Goal: Task Accomplishment & Management: Complete application form

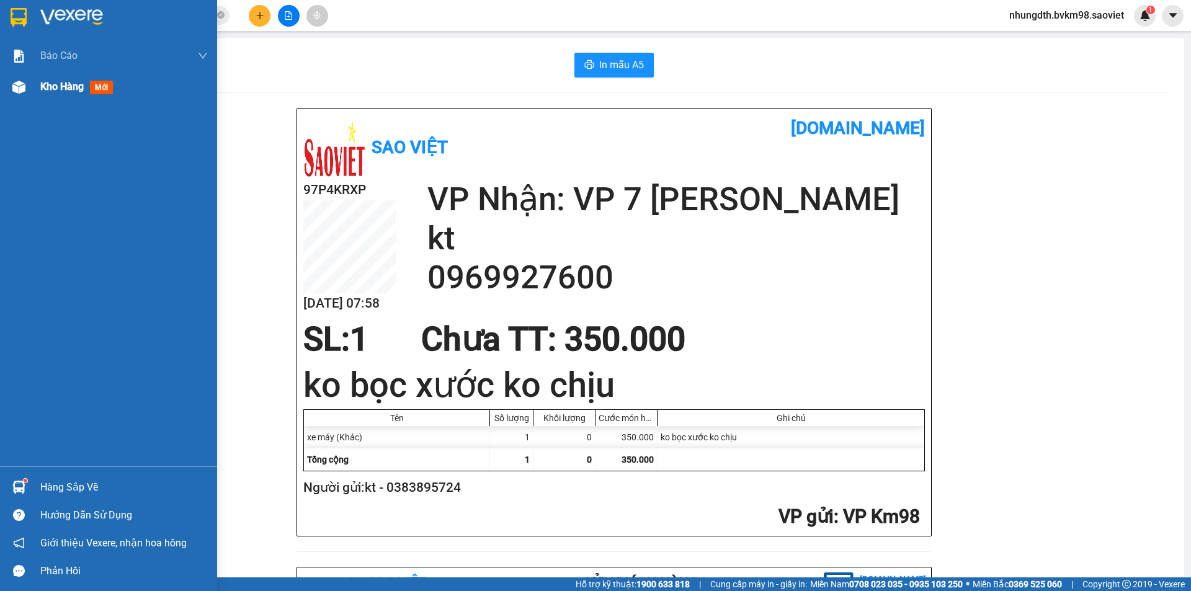
drag, startPoint x: 16, startPoint y: 88, endPoint x: 125, endPoint y: 138, distance: 120.2
click at [17, 88] on img at bounding box center [18, 87] width 13 height 13
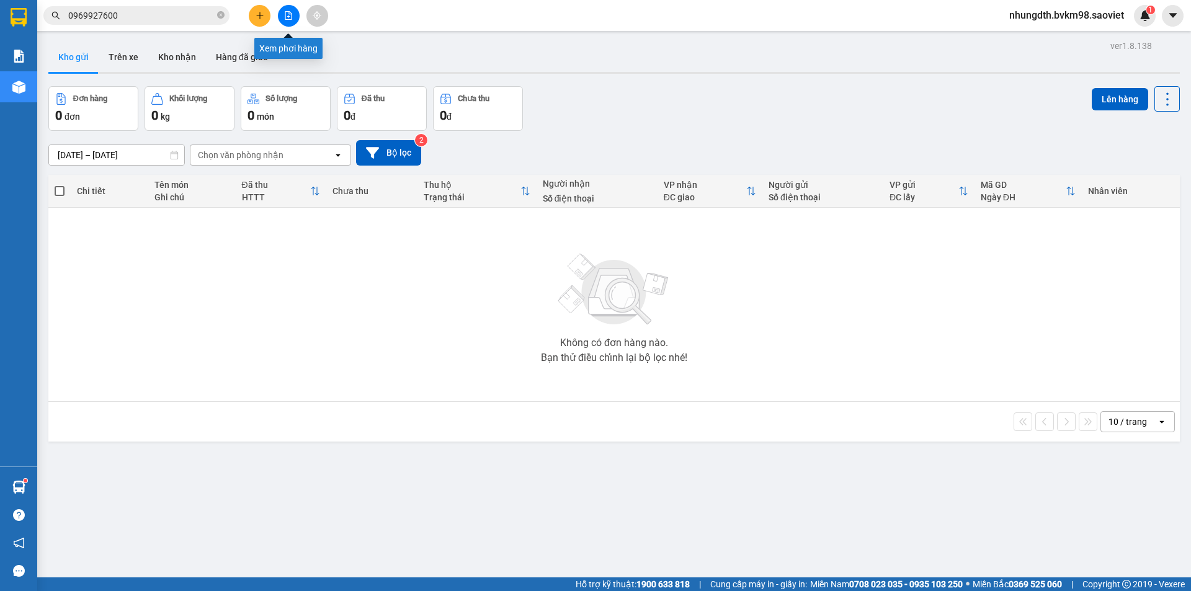
click at [285, 16] on icon "file-add" at bounding box center [288, 15] width 7 height 9
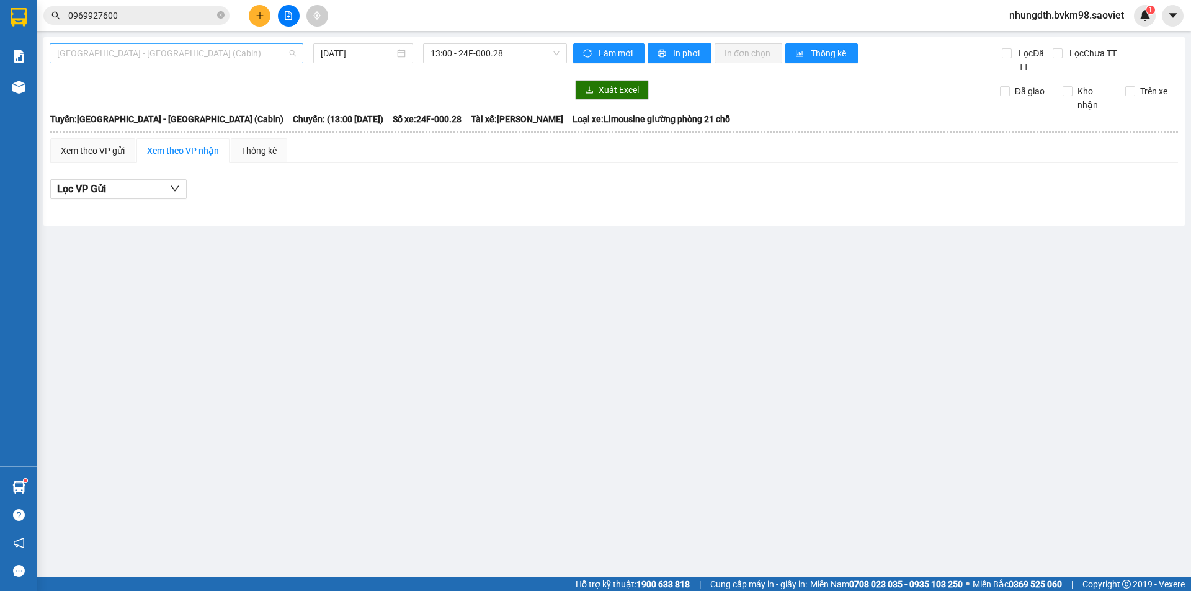
click at [188, 52] on span "[GEOGRAPHIC_DATA] - [GEOGRAPHIC_DATA] (Cabin)" at bounding box center [176, 53] width 239 height 19
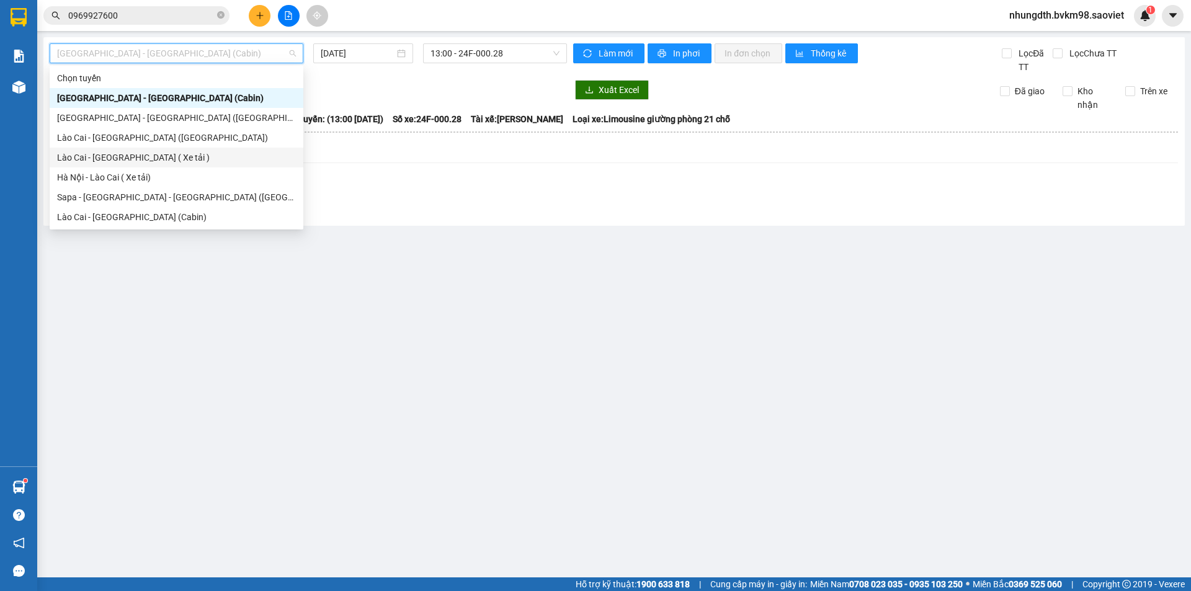
scroll to position [62, 0]
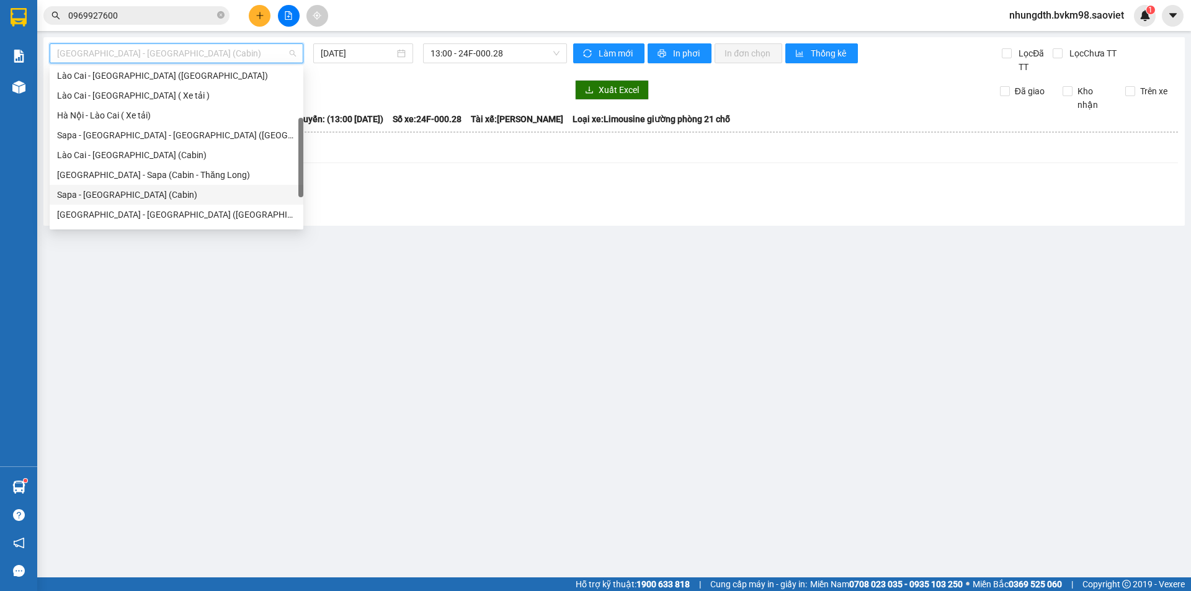
drag, startPoint x: 123, startPoint y: 192, endPoint x: 130, endPoint y: 195, distance: 8.1
click at [130, 195] on div "Sapa - [GEOGRAPHIC_DATA] (Cabin)" at bounding box center [176, 195] width 239 height 14
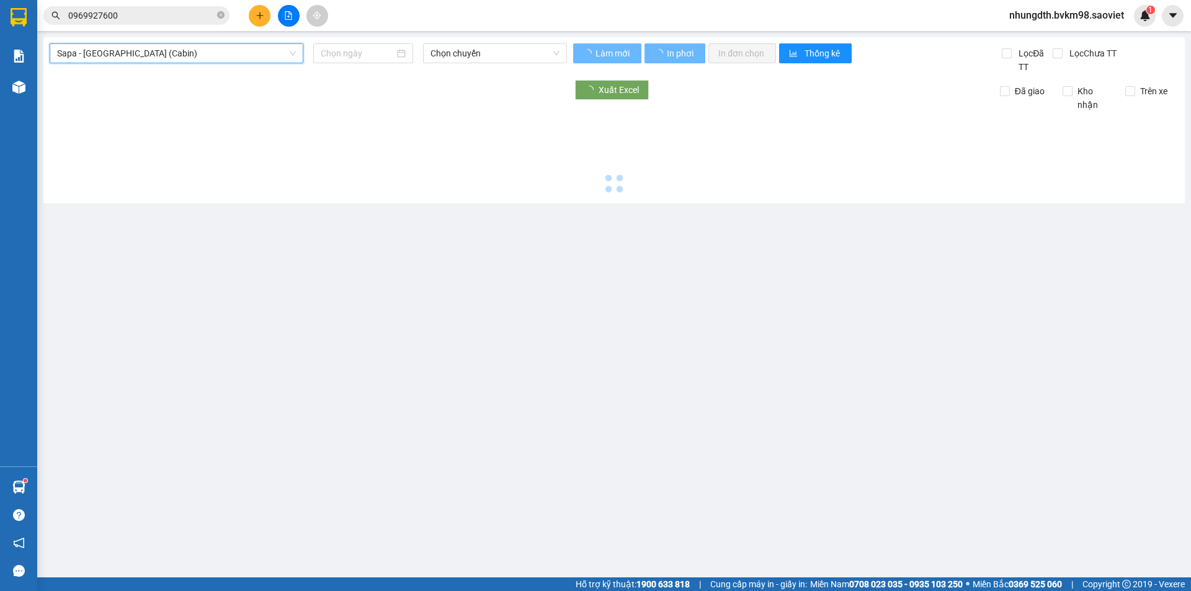
type input "[DATE]"
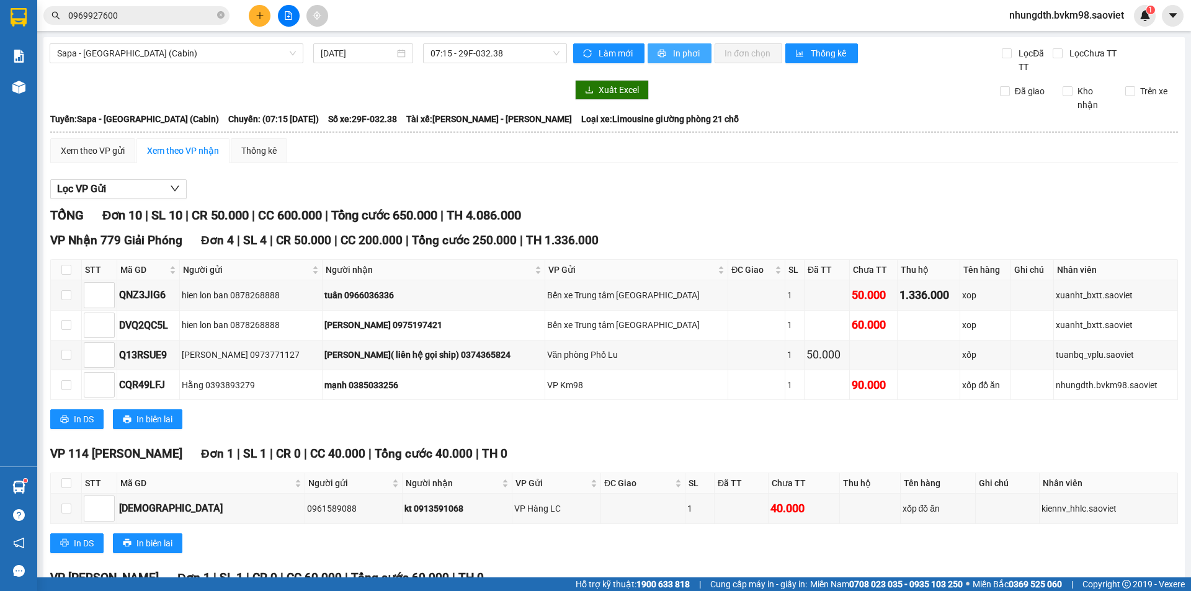
click at [678, 53] on span "In phơi" at bounding box center [687, 54] width 29 height 14
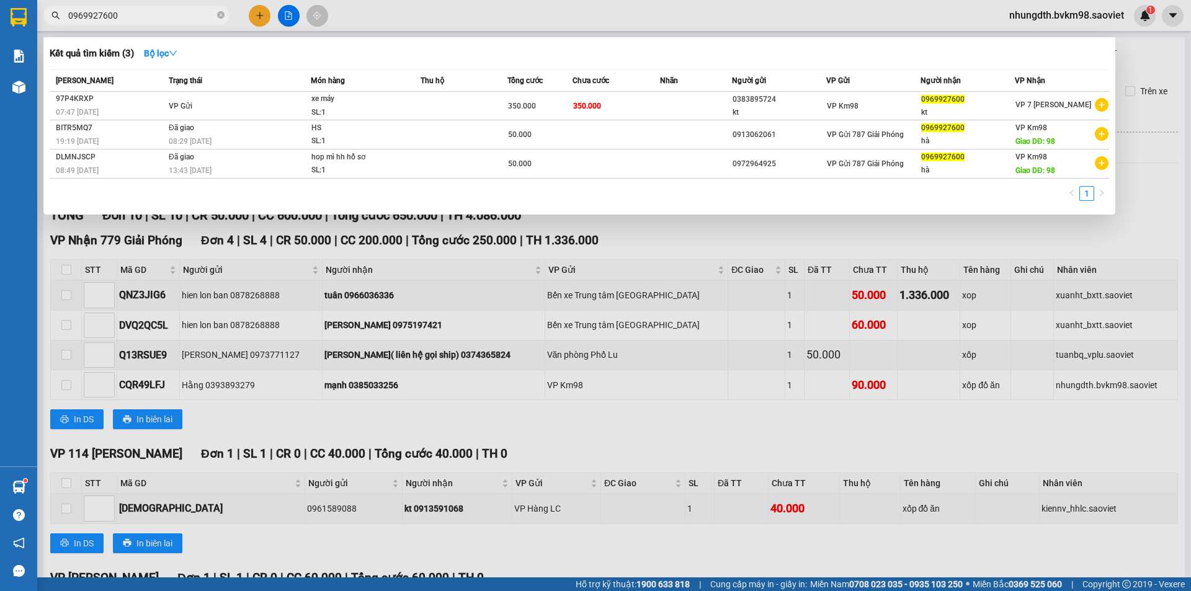
click at [151, 13] on input "0969927600" at bounding box center [141, 16] width 146 height 14
type input "0"
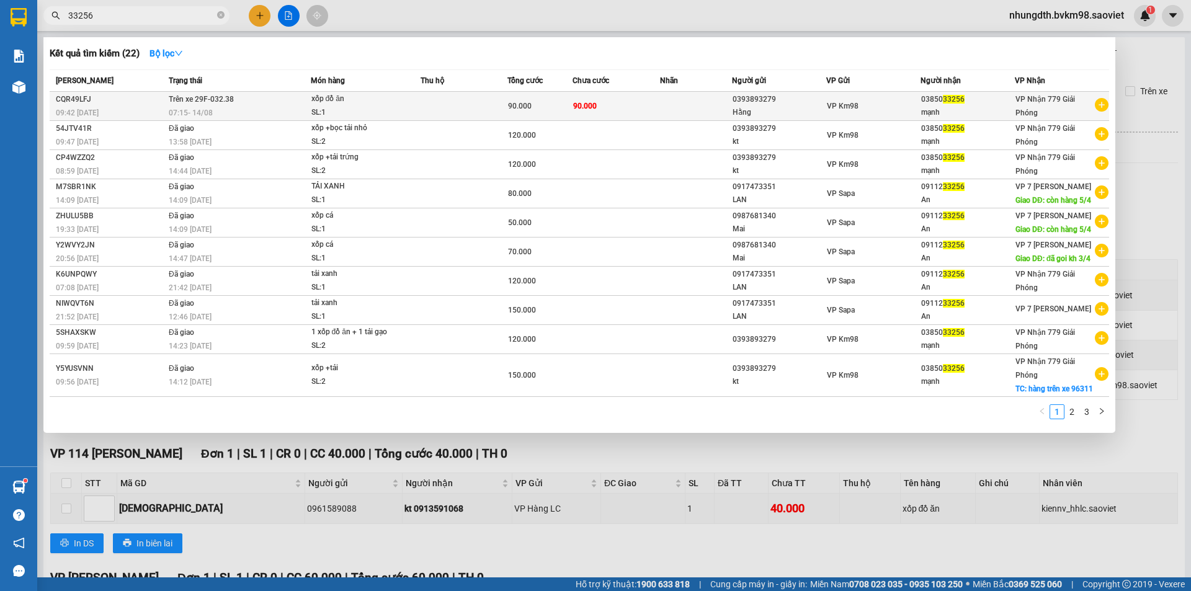
type input "33256"
click at [428, 112] on td at bounding box center [464, 106] width 87 height 29
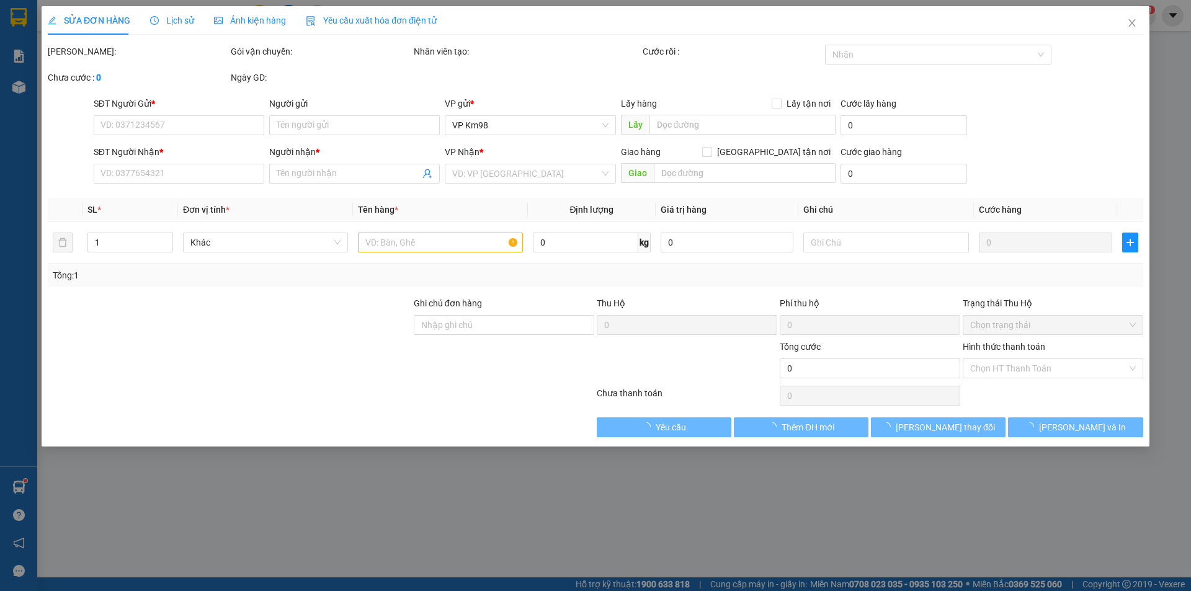
type input "0393893279"
type input "Hằng"
type input "0385033256"
type input "mạnh"
type input "90.000"
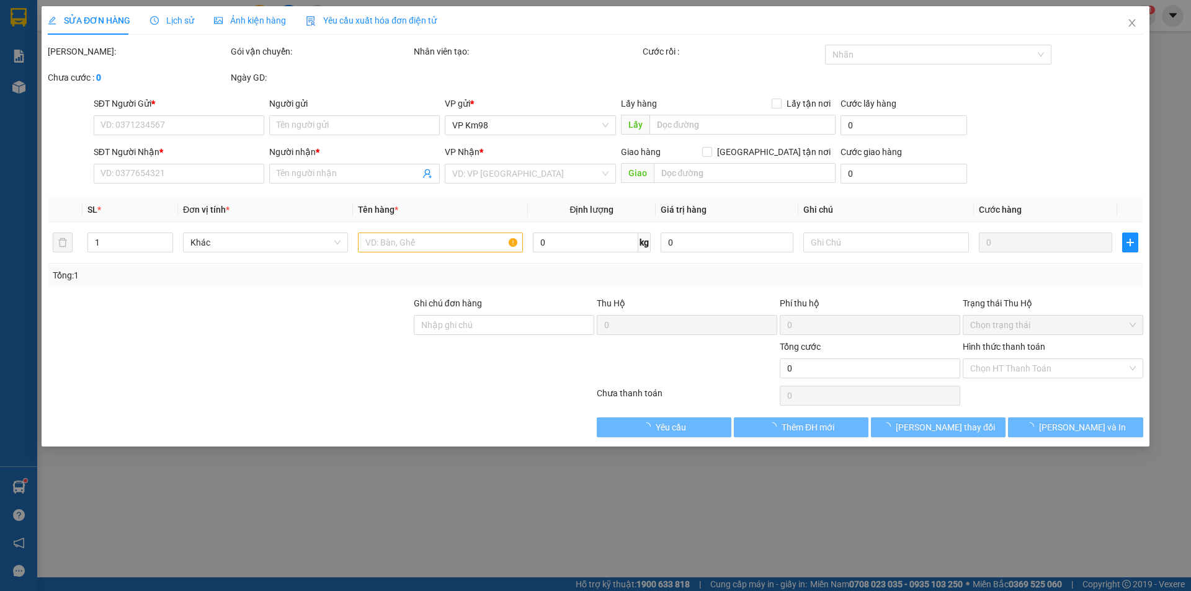
type input "90.000"
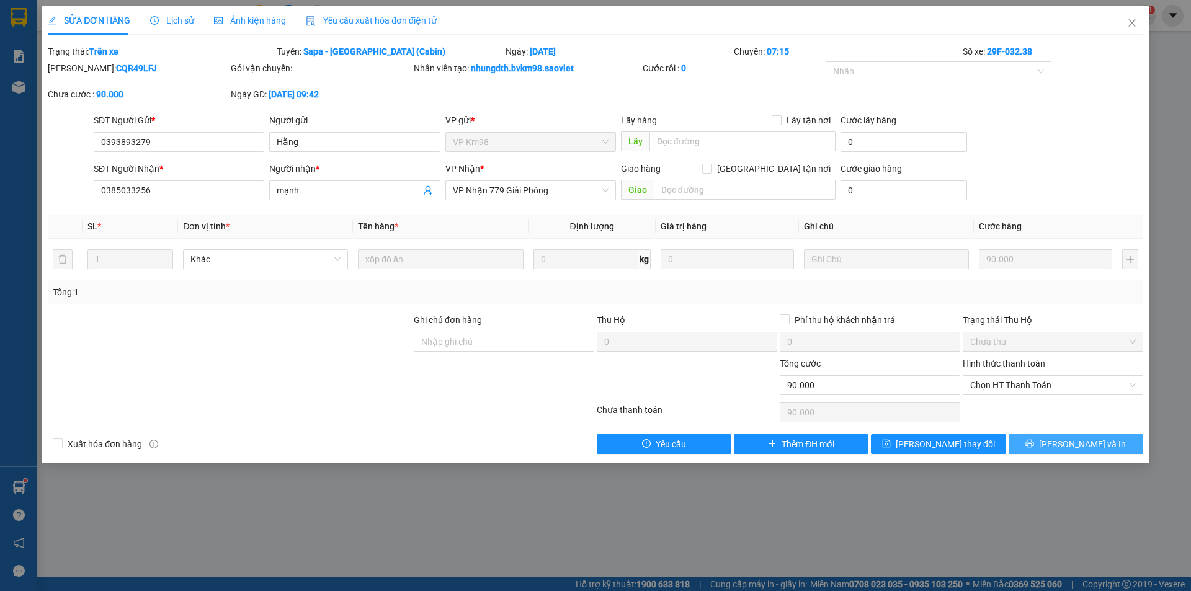
click at [1043, 446] on button "[PERSON_NAME] và In" at bounding box center [1076, 444] width 135 height 20
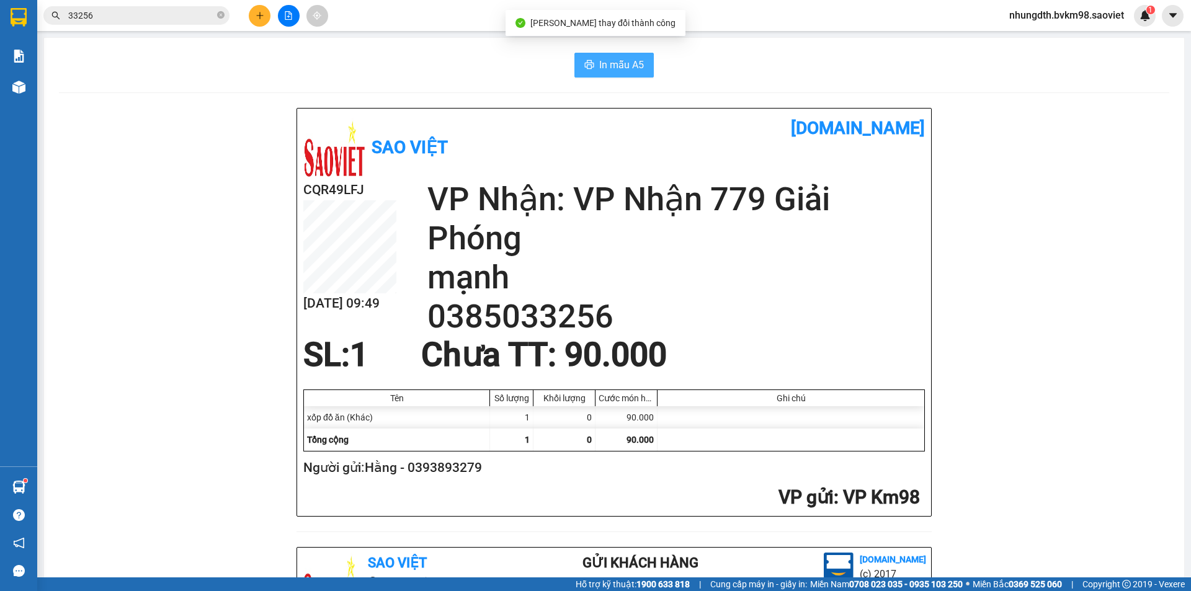
click at [616, 65] on span "In mẫu A5" at bounding box center [621, 65] width 45 height 16
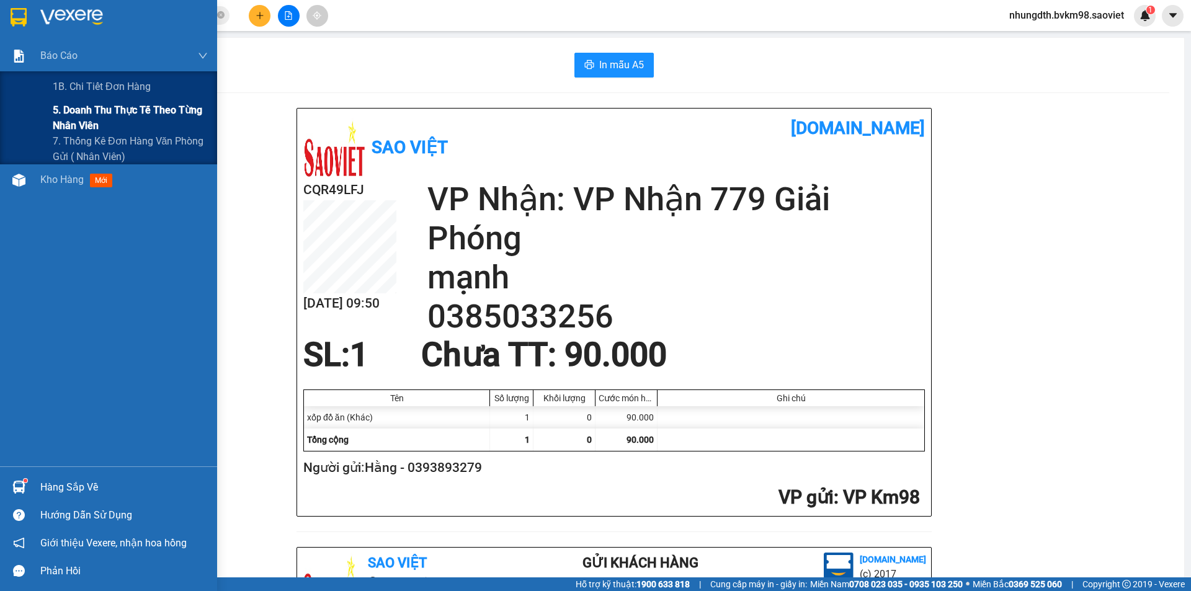
drag, startPoint x: 65, startPoint y: 108, endPoint x: 114, endPoint y: 131, distance: 53.6
click at [75, 114] on span "5. Doanh thu thực tế theo từng nhân viên" at bounding box center [130, 117] width 155 height 31
